Goal: Task Accomplishment & Management: Use online tool/utility

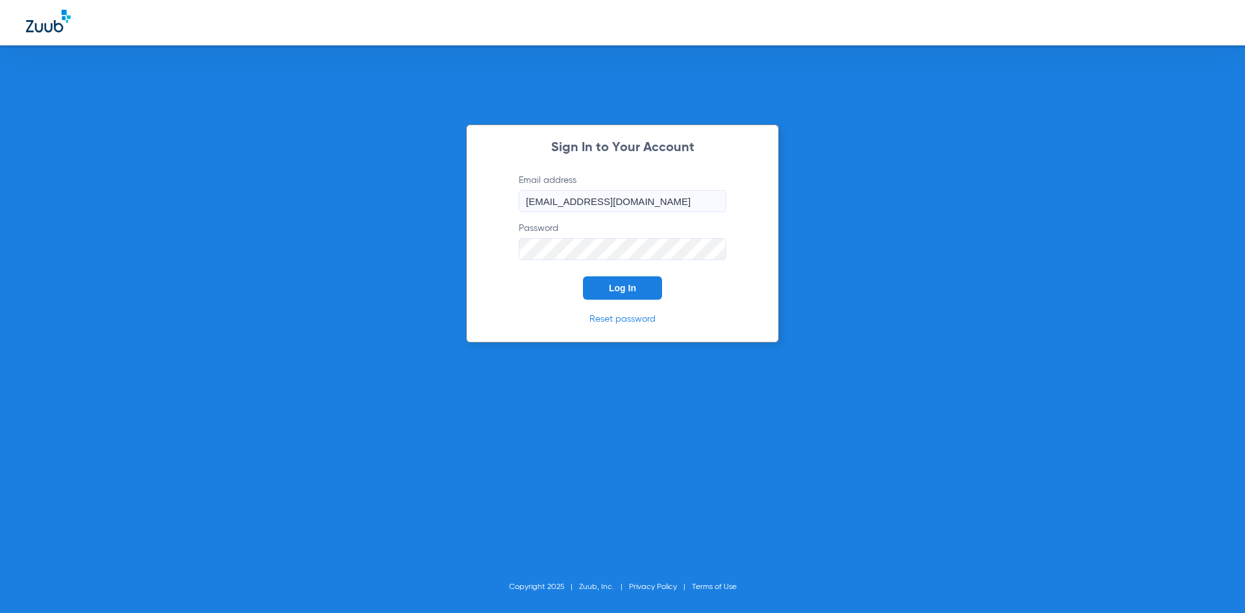
click at [612, 294] on button "Log In" at bounding box center [622, 287] width 79 height 23
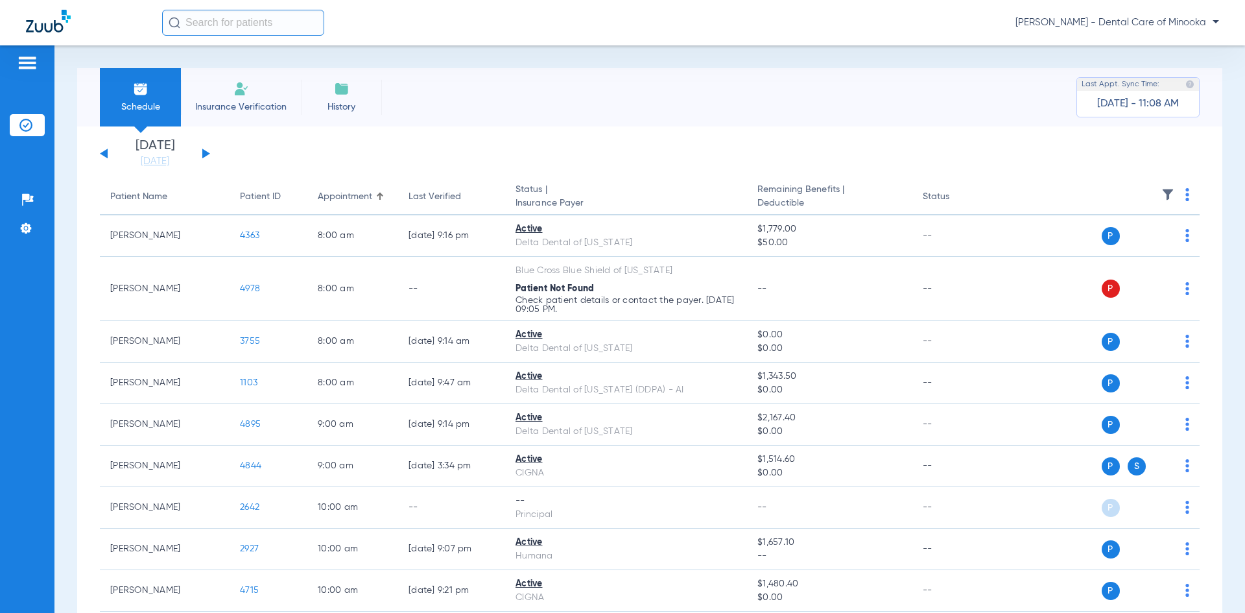
click at [237, 106] on span "Insurance Verification" at bounding box center [241, 107] width 101 height 13
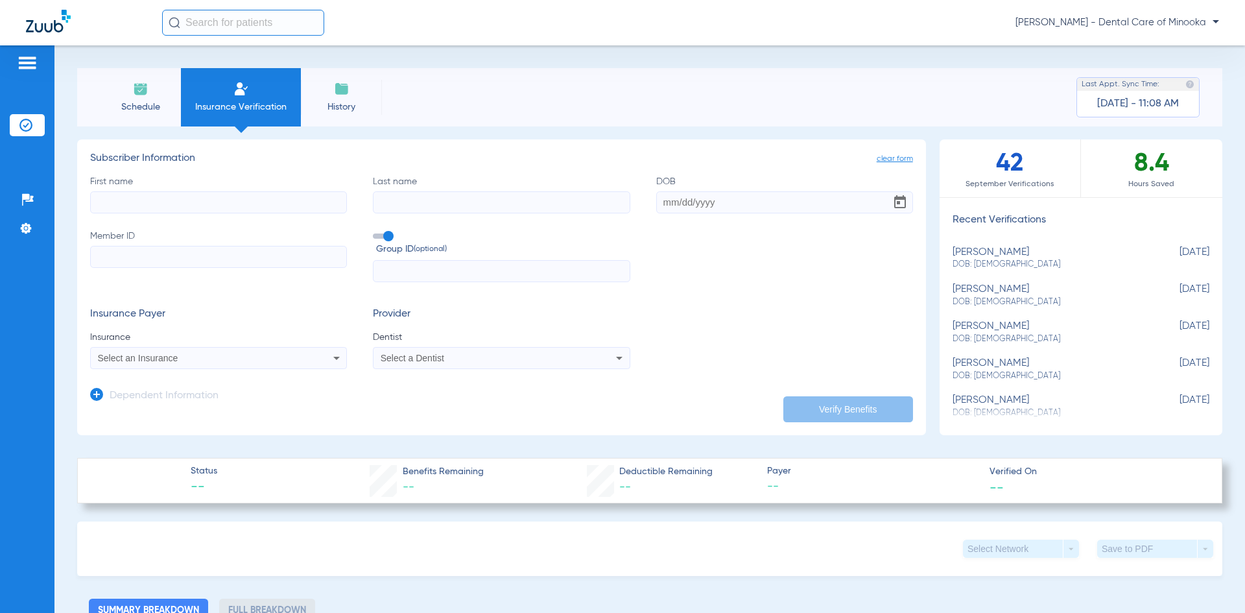
click at [335, 101] on span "History" at bounding box center [342, 107] width 62 height 13
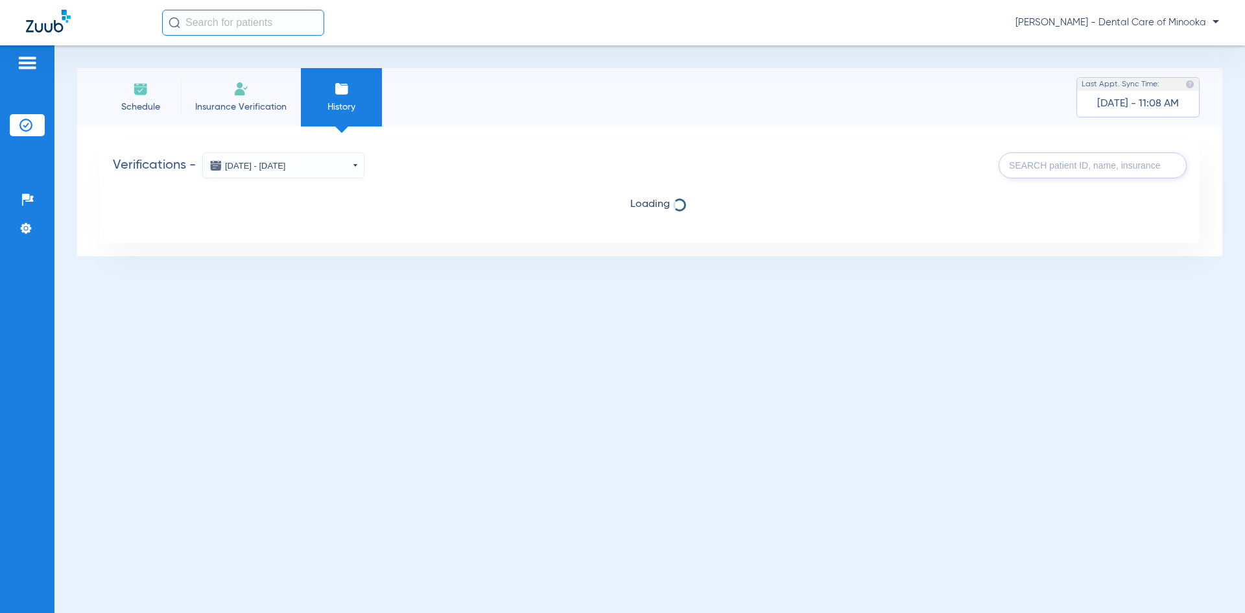
click at [150, 110] on span "Schedule" at bounding box center [141, 107] width 62 height 13
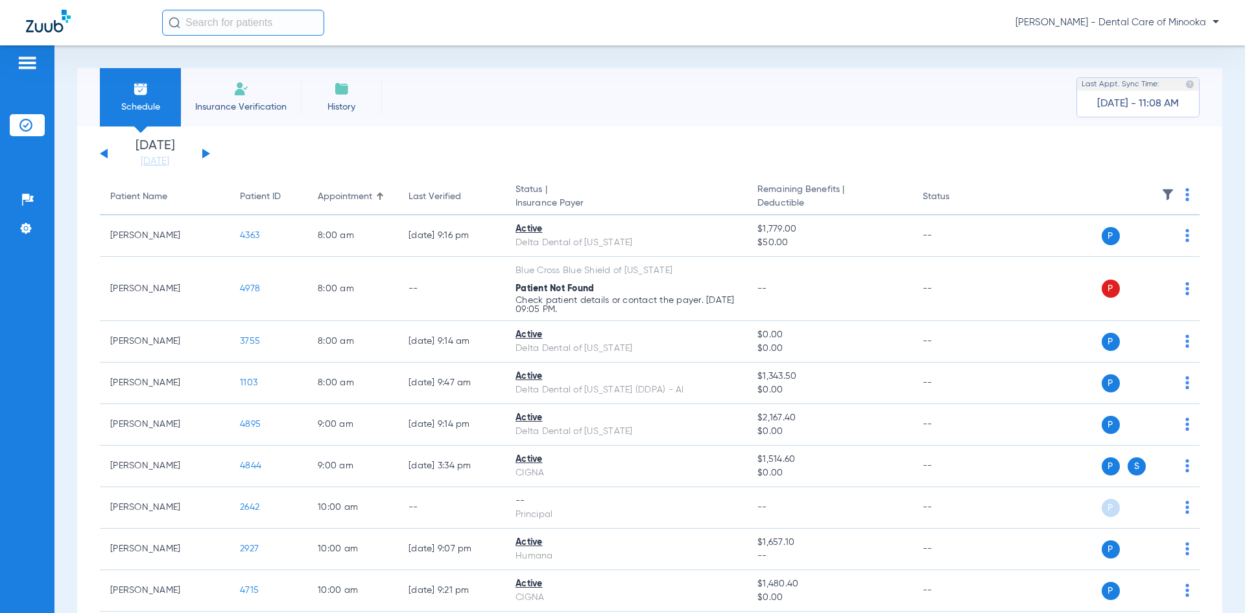
click at [209, 156] on div "[DATE] [DATE] [DATE] [DATE] [DATE] [DATE] [DATE] [DATE] [DATE] [DATE] [DATE] [D…" at bounding box center [155, 153] width 110 height 29
click at [206, 157] on div "[DATE] [DATE] [DATE] [DATE] [DATE] [DATE] [DATE] [DATE] [DATE] [DATE] [DATE] [D…" at bounding box center [155, 153] width 110 height 29
click at [203, 149] on button at bounding box center [206, 154] width 8 height 10
